Goal: Information Seeking & Learning: Learn about a topic

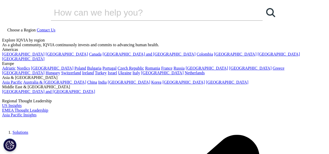
click at [100, 95] on link "Interns" at bounding box center [125, 94] width 73 height 6
